Goal: Ask a question

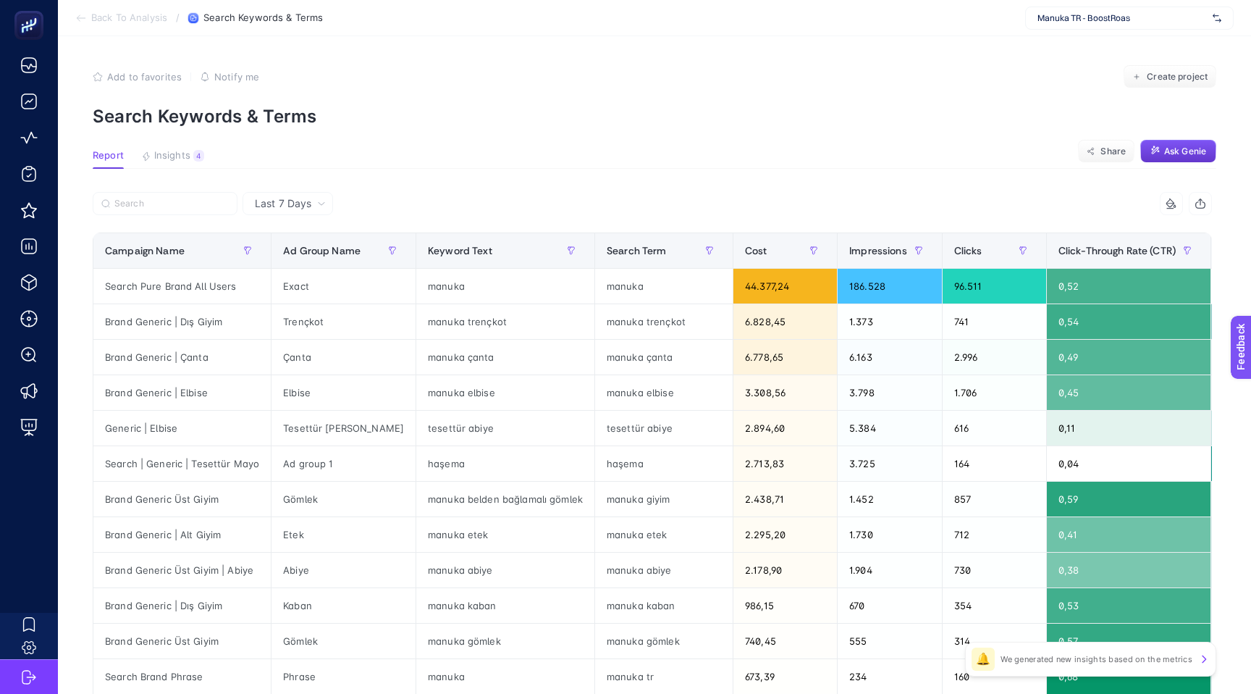
click at [1184, 154] on span "Ask Genie" at bounding box center [1186, 152] width 42 height 12
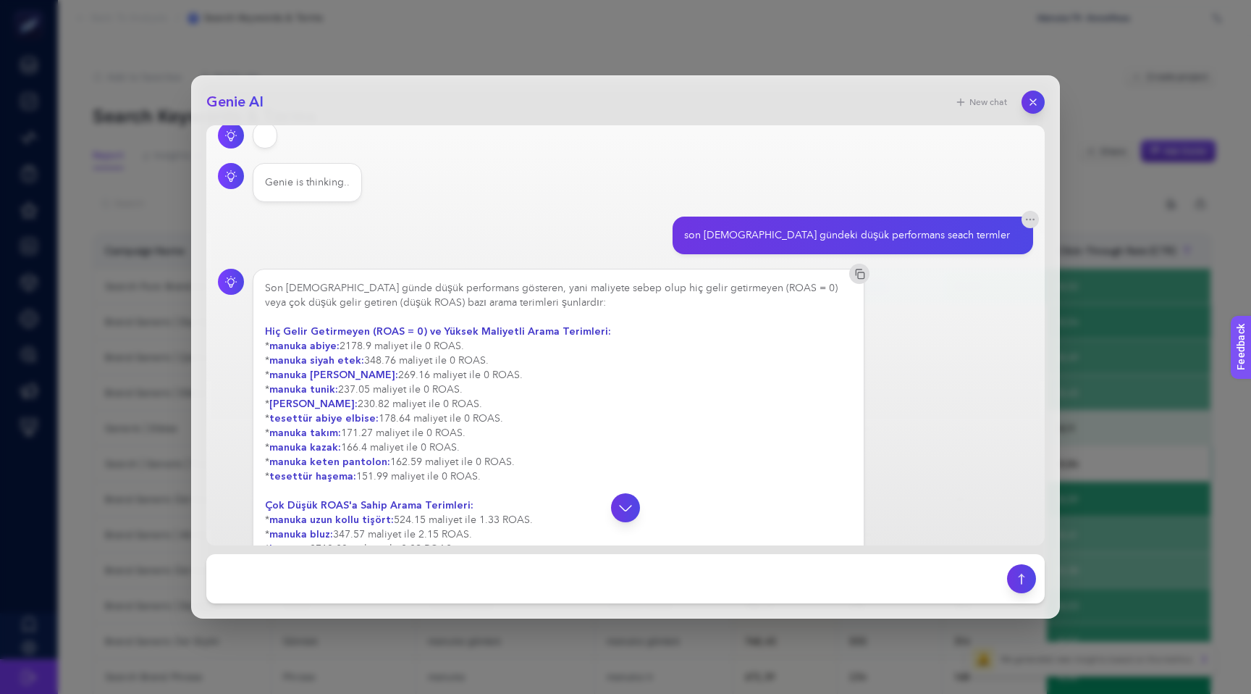
scroll to position [237, 0]
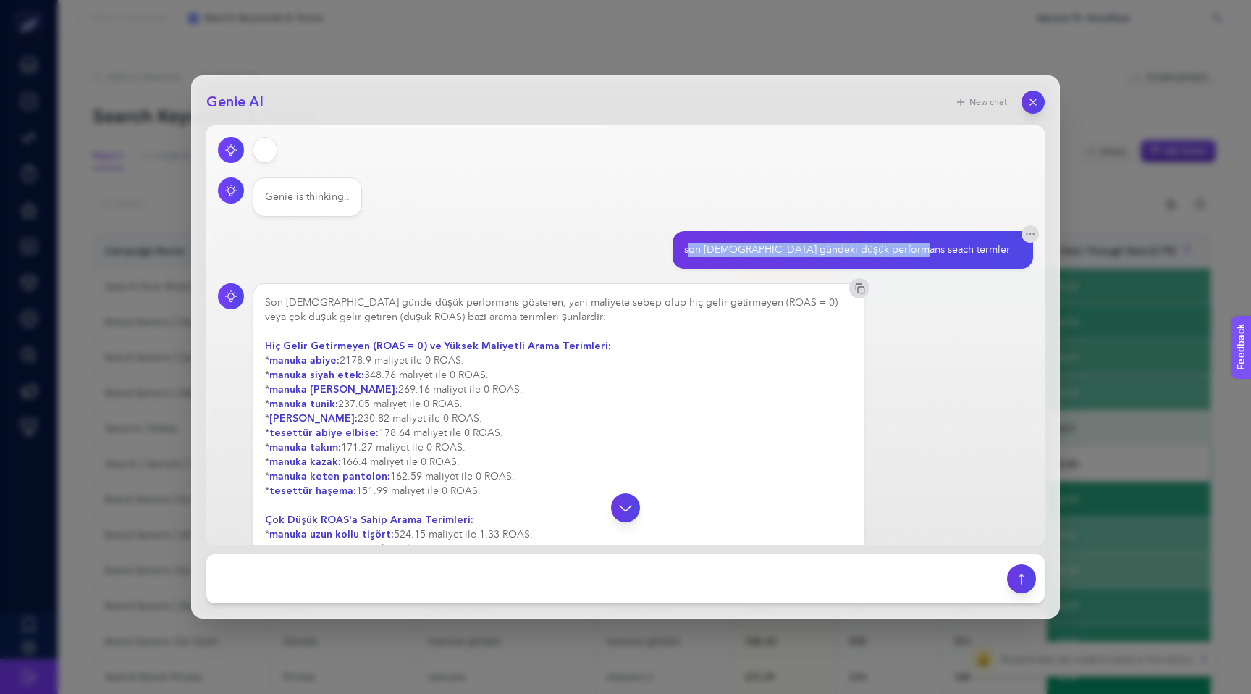
drag, startPoint x: 795, startPoint y: 251, endPoint x: 989, endPoint y: 259, distance: 194.2
click at [989, 259] on div "son 7 gündeki düşük performans seach termler" at bounding box center [853, 250] width 361 height 38
click at [855, 248] on div "son 7 gündeki düşük performans seach termler" at bounding box center [847, 250] width 326 height 14
drag, startPoint x: 792, startPoint y: 253, endPoint x: 1015, endPoint y: 247, distance: 222.4
click at [1015, 248] on div "son 7 gündeki düşük performans seach termler" at bounding box center [853, 250] width 361 height 38
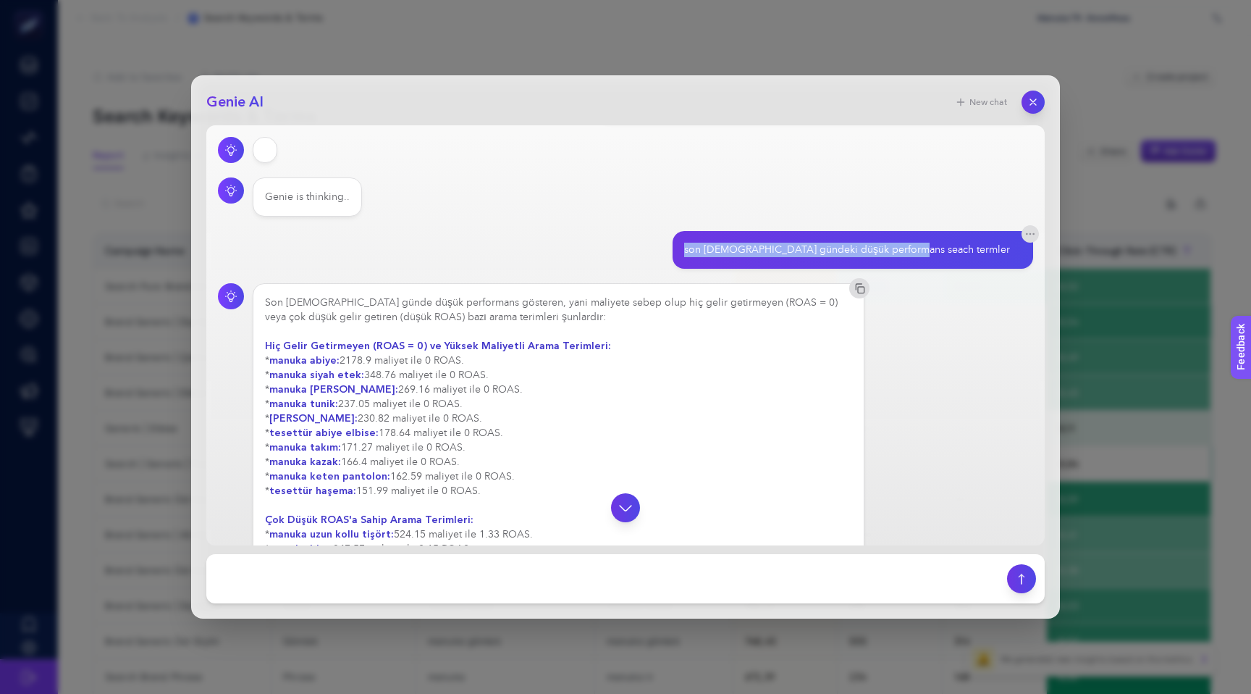
copy div "son 7 gündeki düşük performans seach termler"
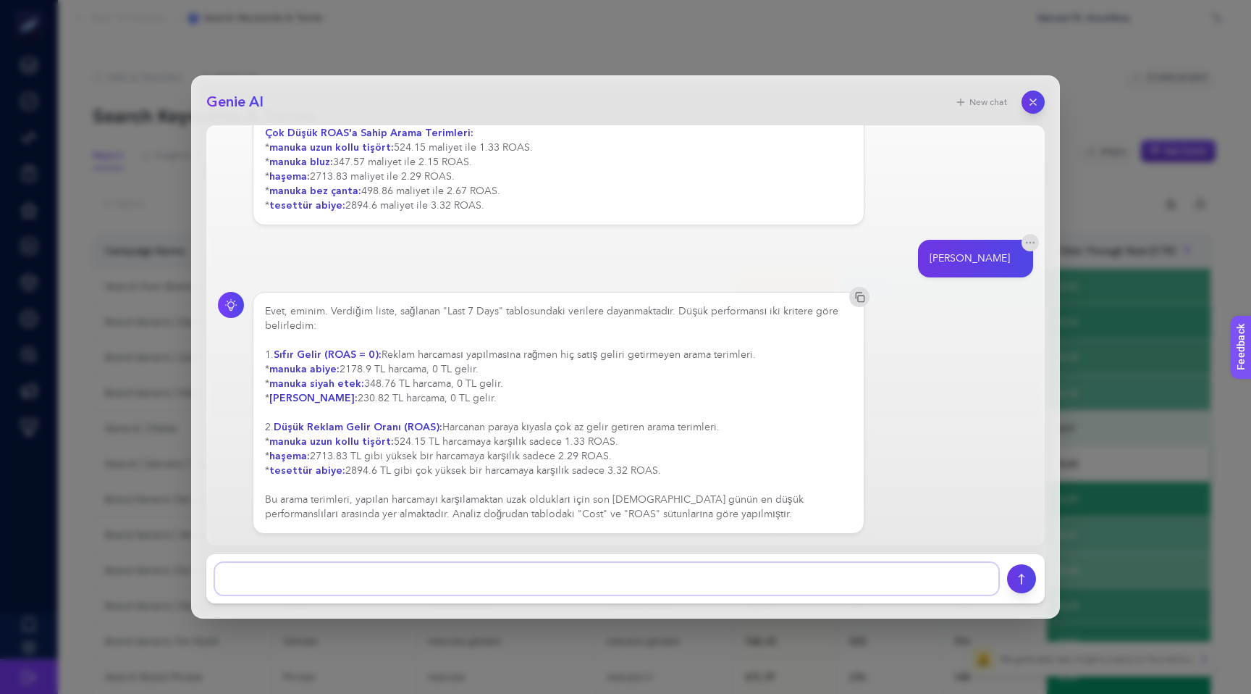
click at [537, 581] on textarea at bounding box center [607, 579] width 784 height 32
paste textarea "son 7 gündeki düşük performans seach termler"
drag, startPoint x: 461, startPoint y: 579, endPoint x: 384, endPoint y: 580, distance: 76.8
click at [384, 580] on textarea at bounding box center [607, 579] width 784 height 32
type textarea "son 7 gündeki düşük performans anahtar kelimeler"
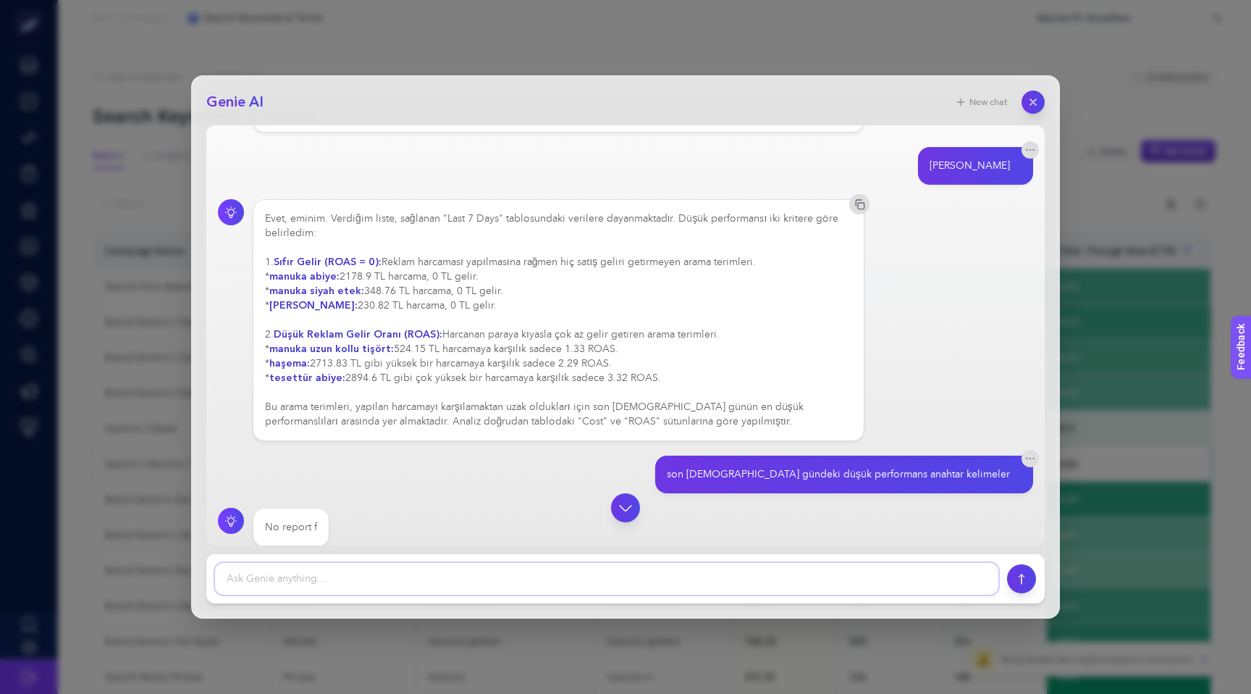
scroll to position [729, 0]
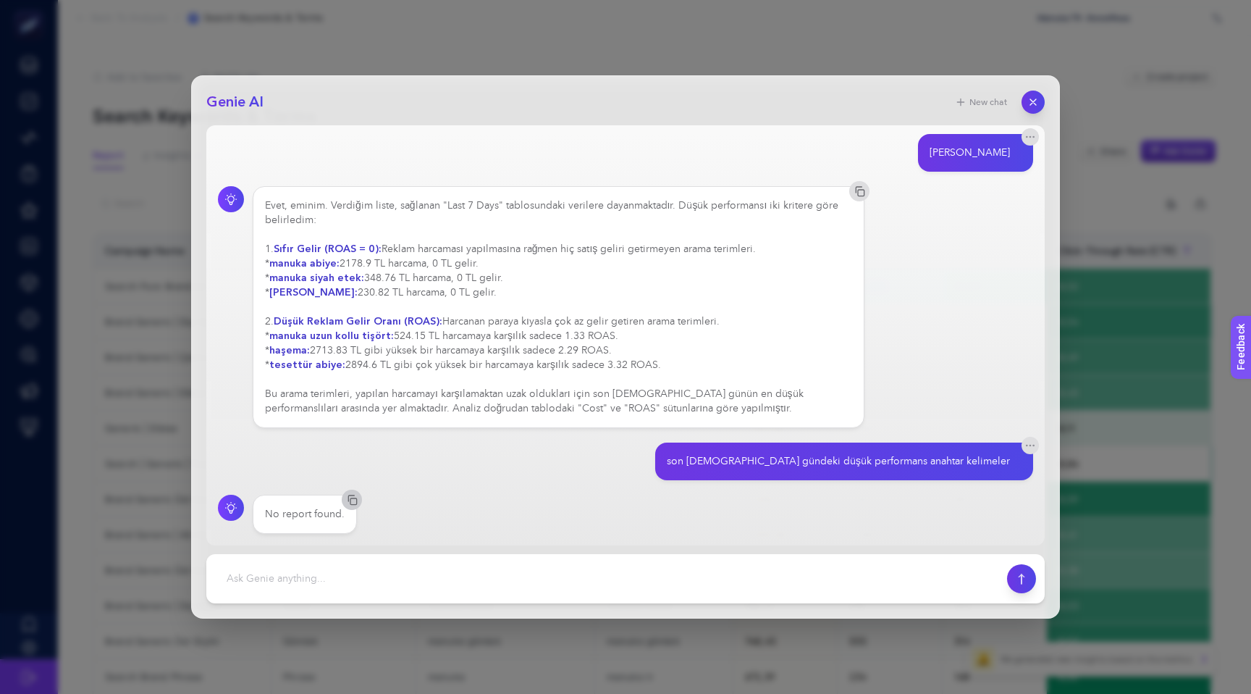
click at [351, 500] on icon "button" at bounding box center [352, 500] width 12 height 12
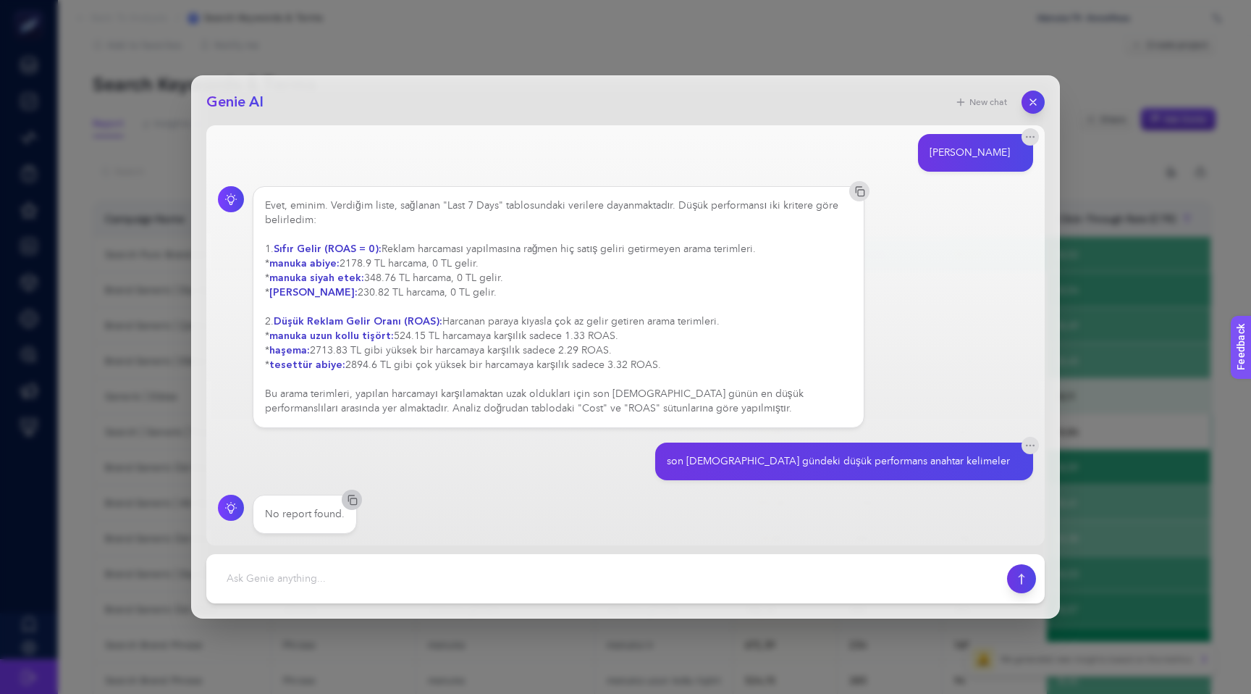
scroll to position [35, 0]
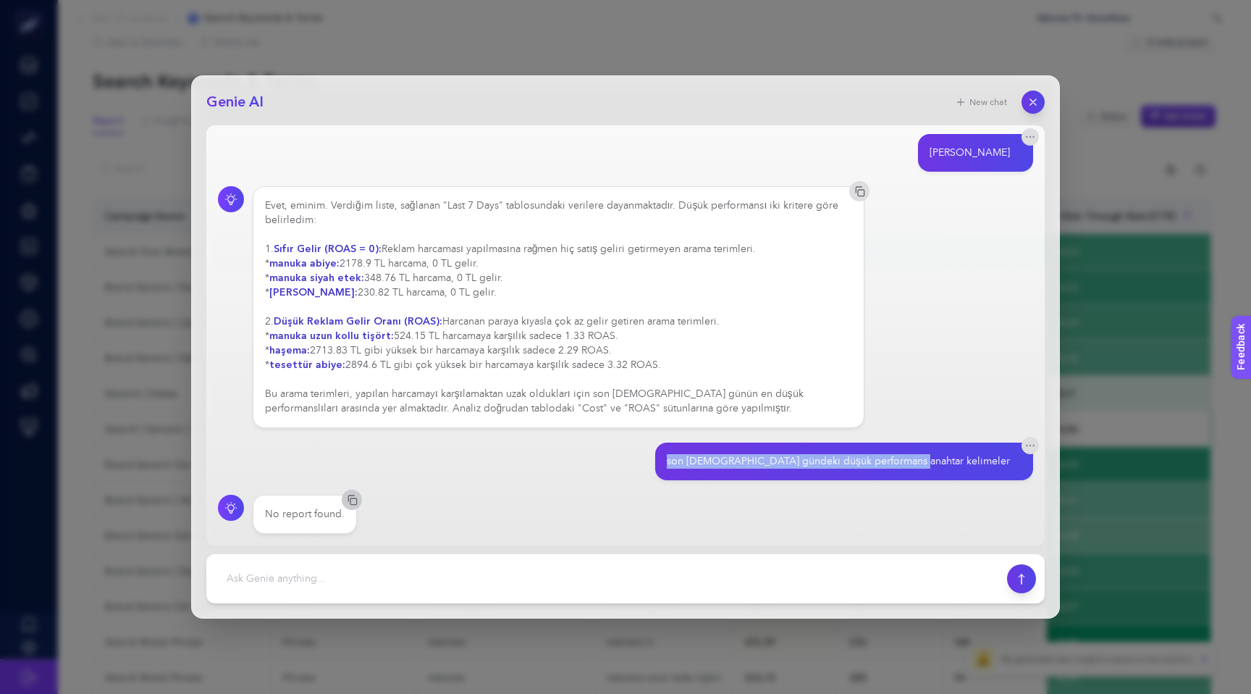
drag, startPoint x: 775, startPoint y: 463, endPoint x: 1013, endPoint y: 469, distance: 238.3
click at [1013, 469] on div "son 7 gündeki düşük performans anahtar kelimeler" at bounding box center [844, 461] width 378 height 38
copy div "son 7 gündeki düşük performans anahtar kelimeler"
click at [589, 588] on textarea at bounding box center [607, 579] width 784 height 32
paste textarea "son 7 gündeki düşük performans anahtar kelimeler"
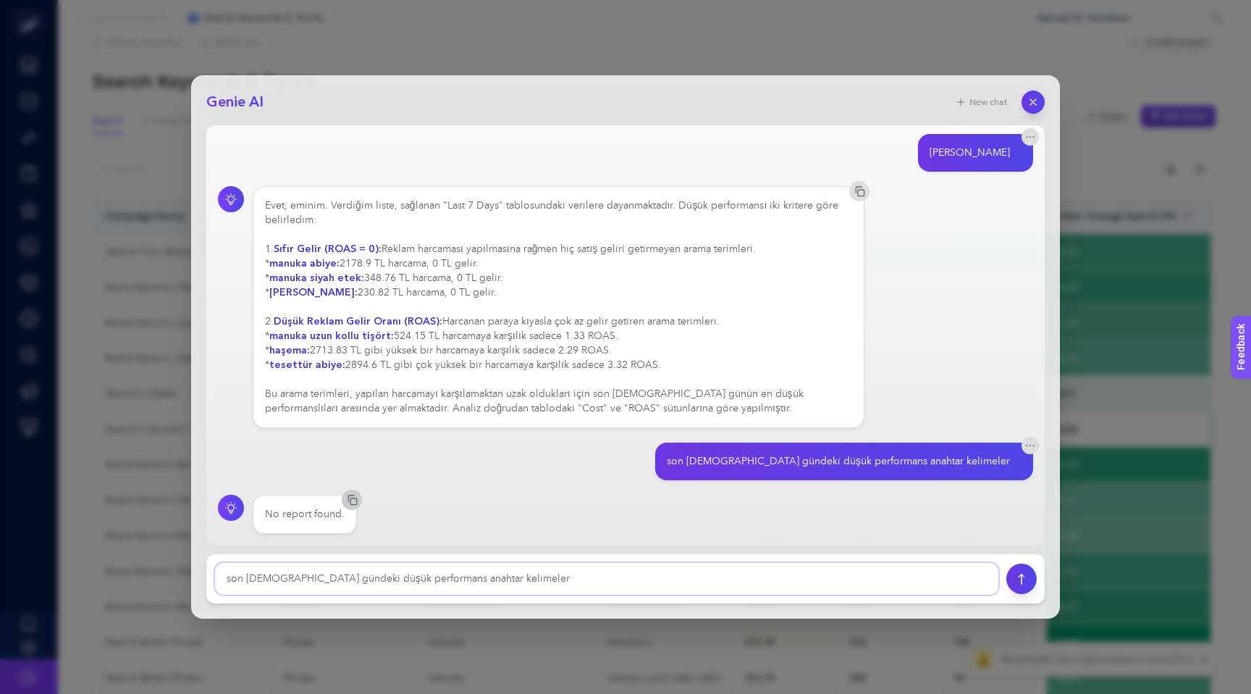
type textarea "son 7 gündeki düşük performans anahtar kelimeler"
click at [1025, 578] on icon "submit" at bounding box center [1022, 579] width 15 height 12
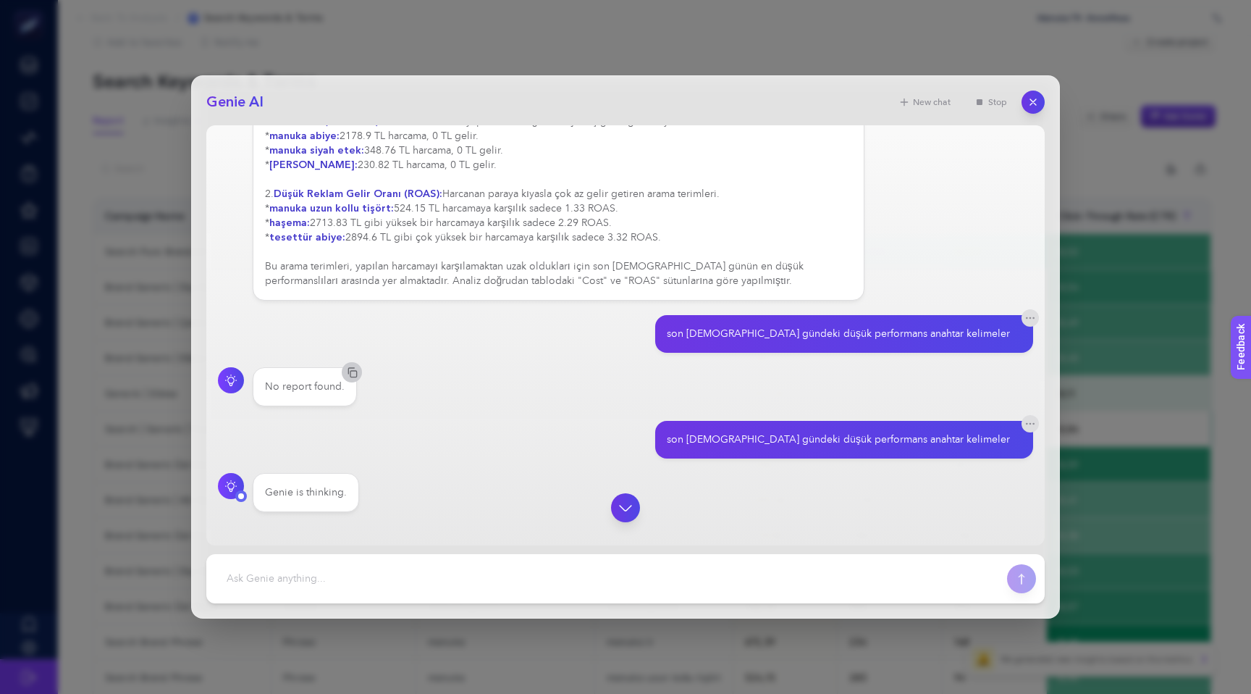
scroll to position [835, 0]
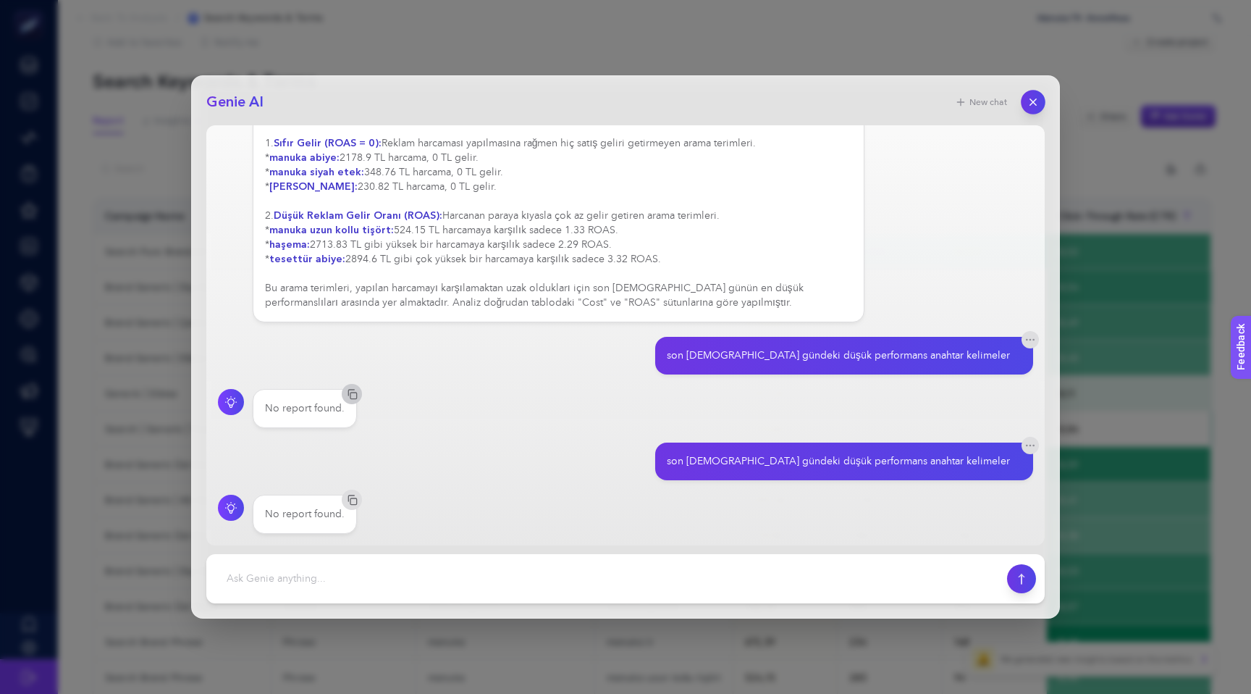
click at [1039, 104] on button "button" at bounding box center [1033, 102] width 25 height 25
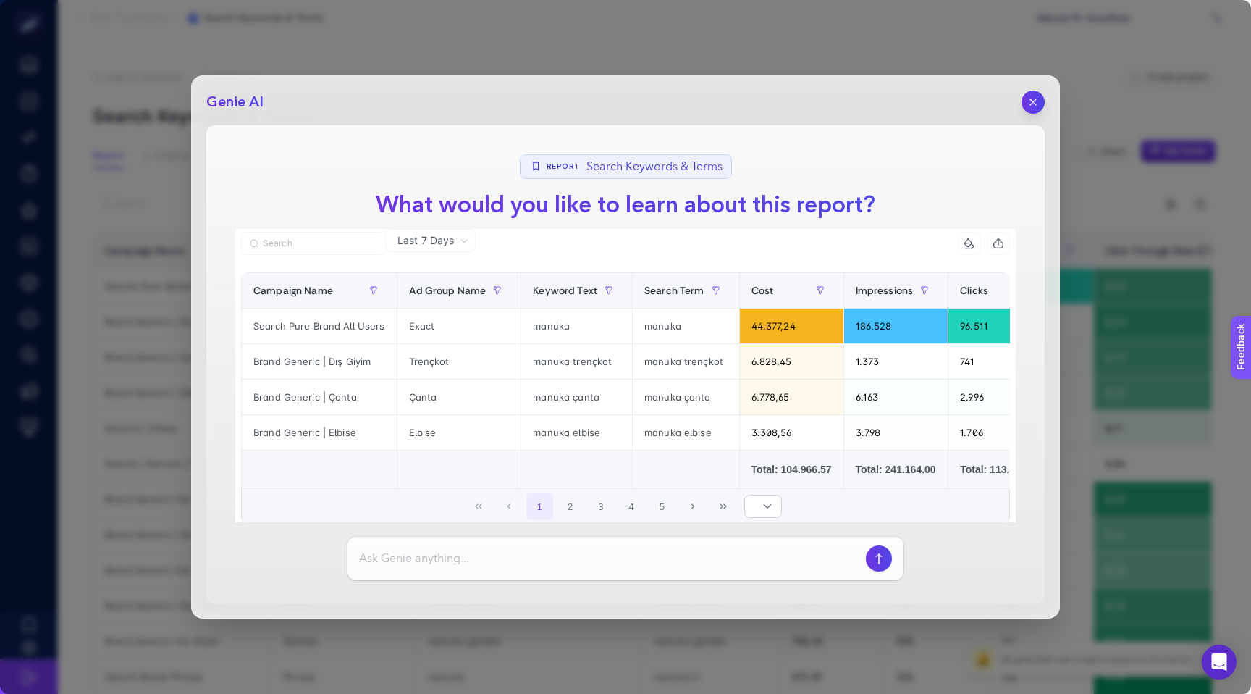
click at [693, 560] on input at bounding box center [609, 558] width 501 height 17
type input "son [DEMOGRAPHIC_DATA] gün düşük performans gösteren keyword textler"
